Goal: Task Accomplishment & Management: Manage account settings

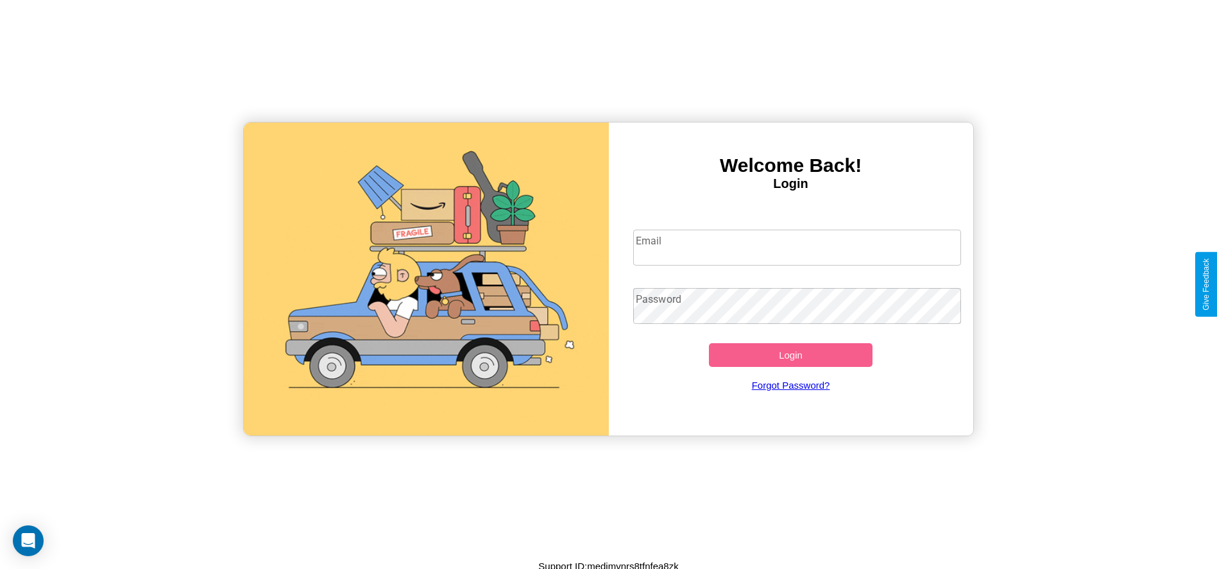
click at [797, 247] on input "Email" at bounding box center [797, 248] width 328 height 36
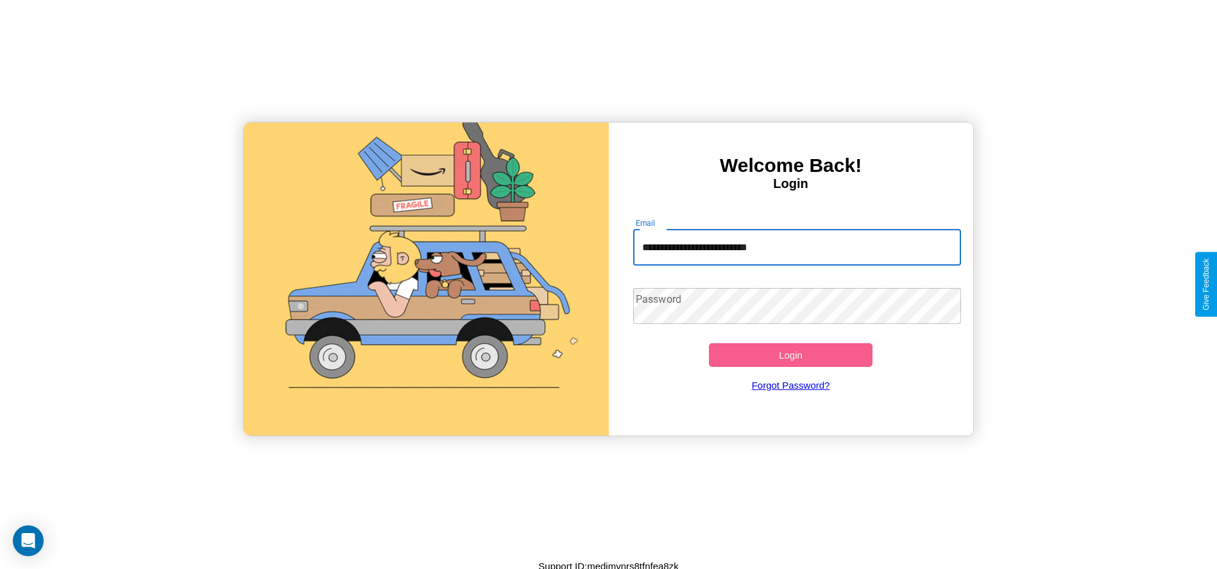
type input "**********"
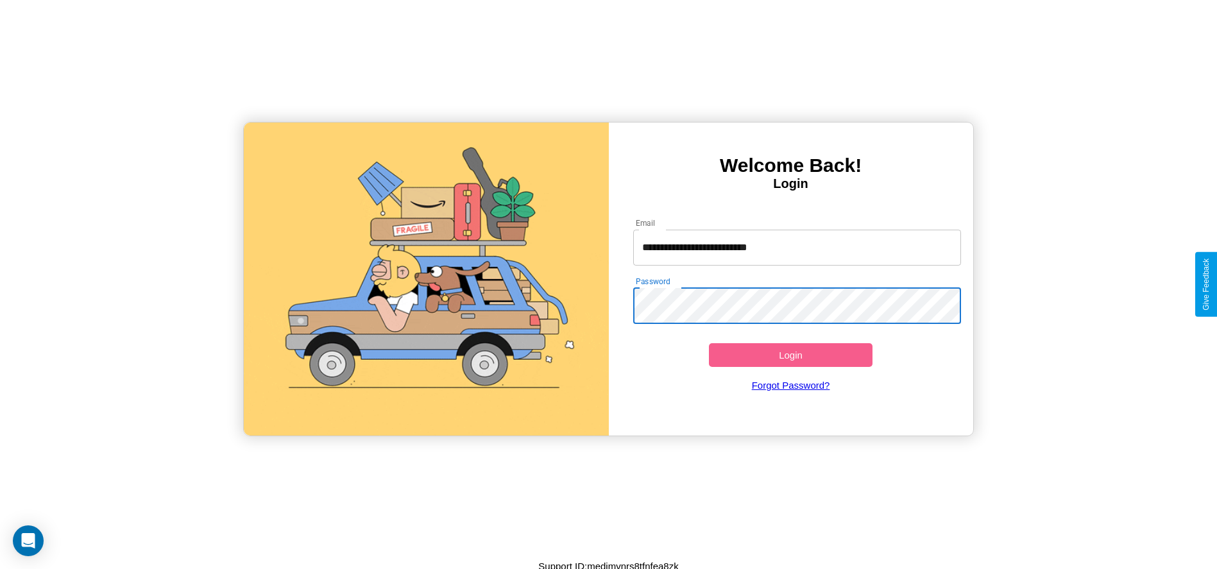
click at [790, 355] on button "Login" at bounding box center [791, 355] width 164 height 24
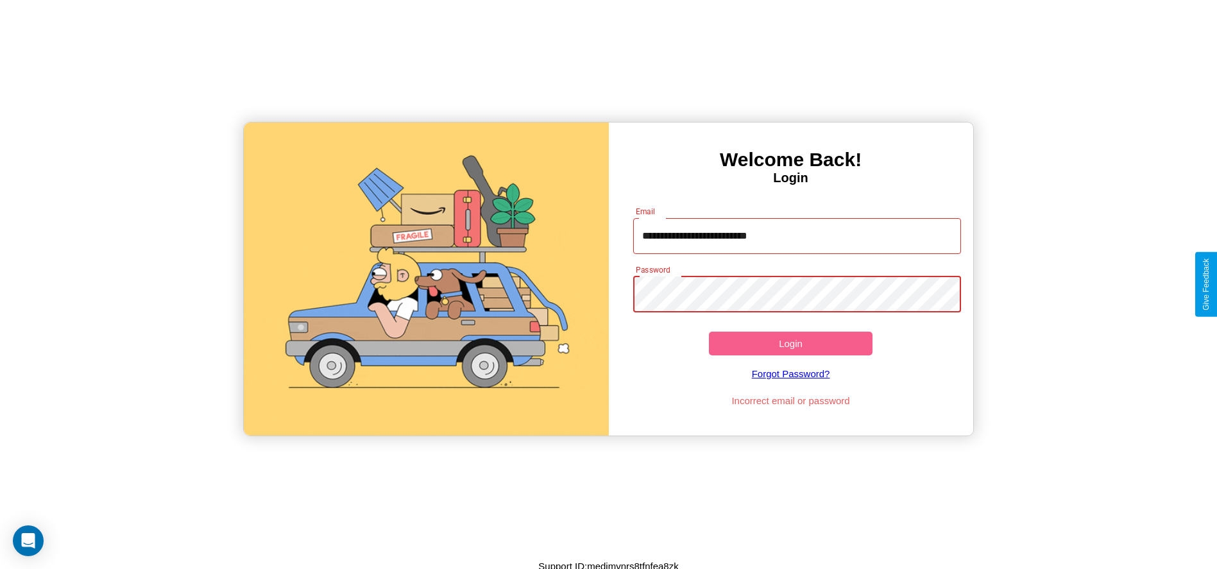
click at [790, 343] on button "Login" at bounding box center [791, 344] width 164 height 24
